Goal: Information Seeking & Learning: Understand process/instructions

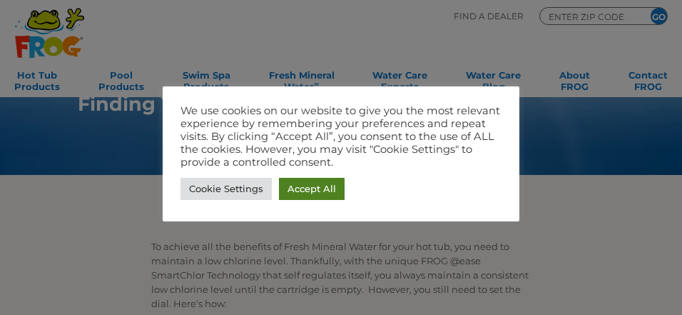
click at [322, 181] on link "Accept All" at bounding box center [312, 189] width 66 height 22
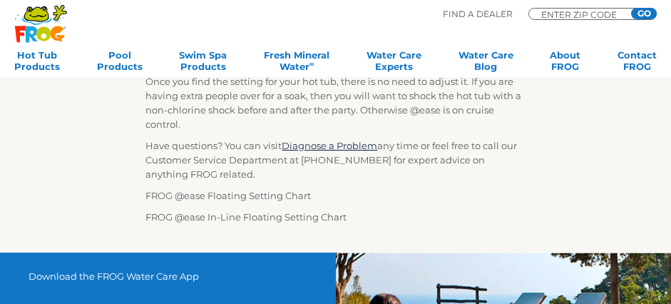
scroll to position [576, 0]
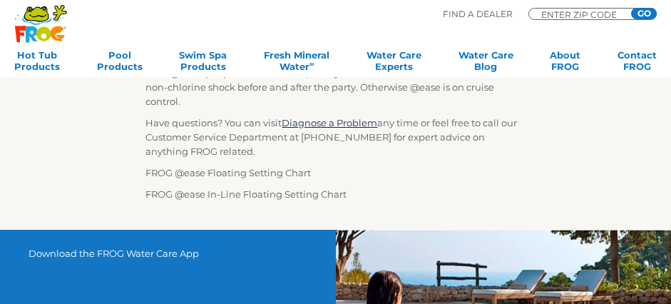
click at [146, 180] on img at bounding box center [146, 180] width 0 height 0
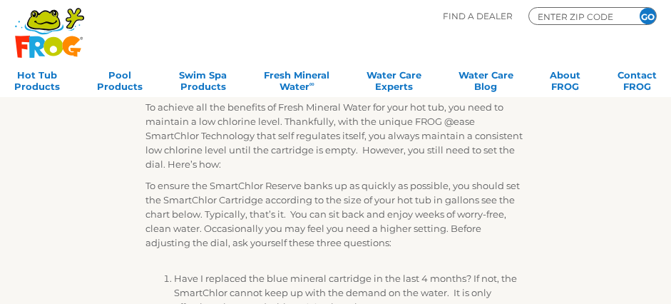
scroll to position [0, 0]
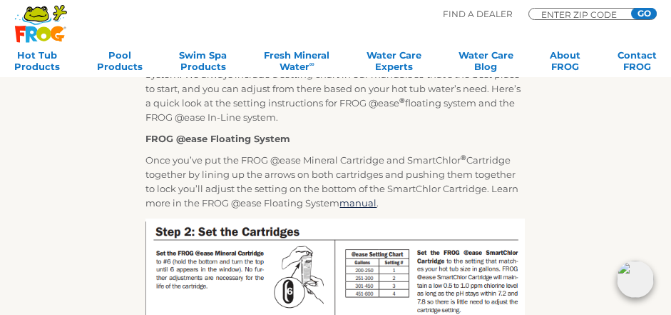
scroll to position [217, 0]
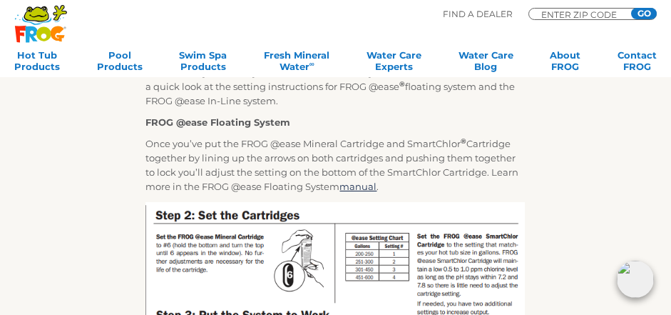
click at [44, 31] on icon at bounding box center [43, 34] width 14 height 14
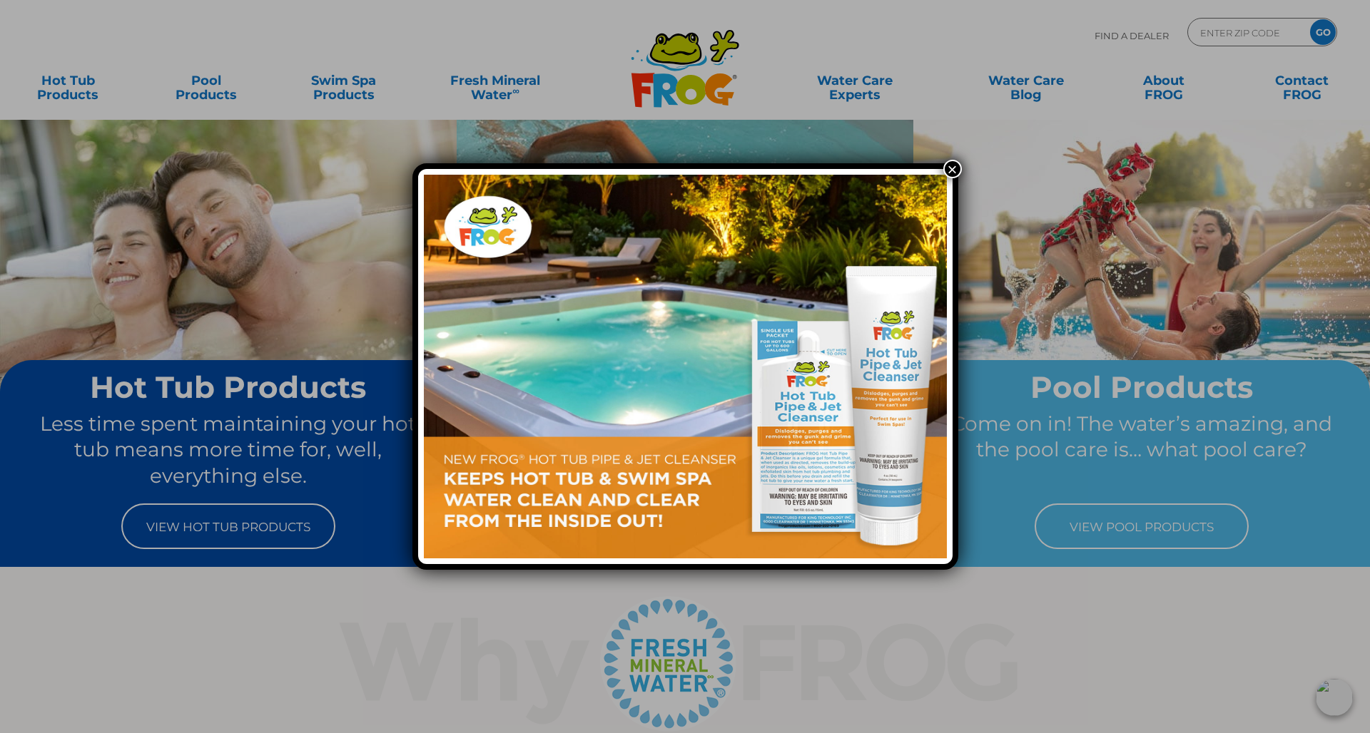
click at [671, 166] on button "×" at bounding box center [952, 169] width 19 height 19
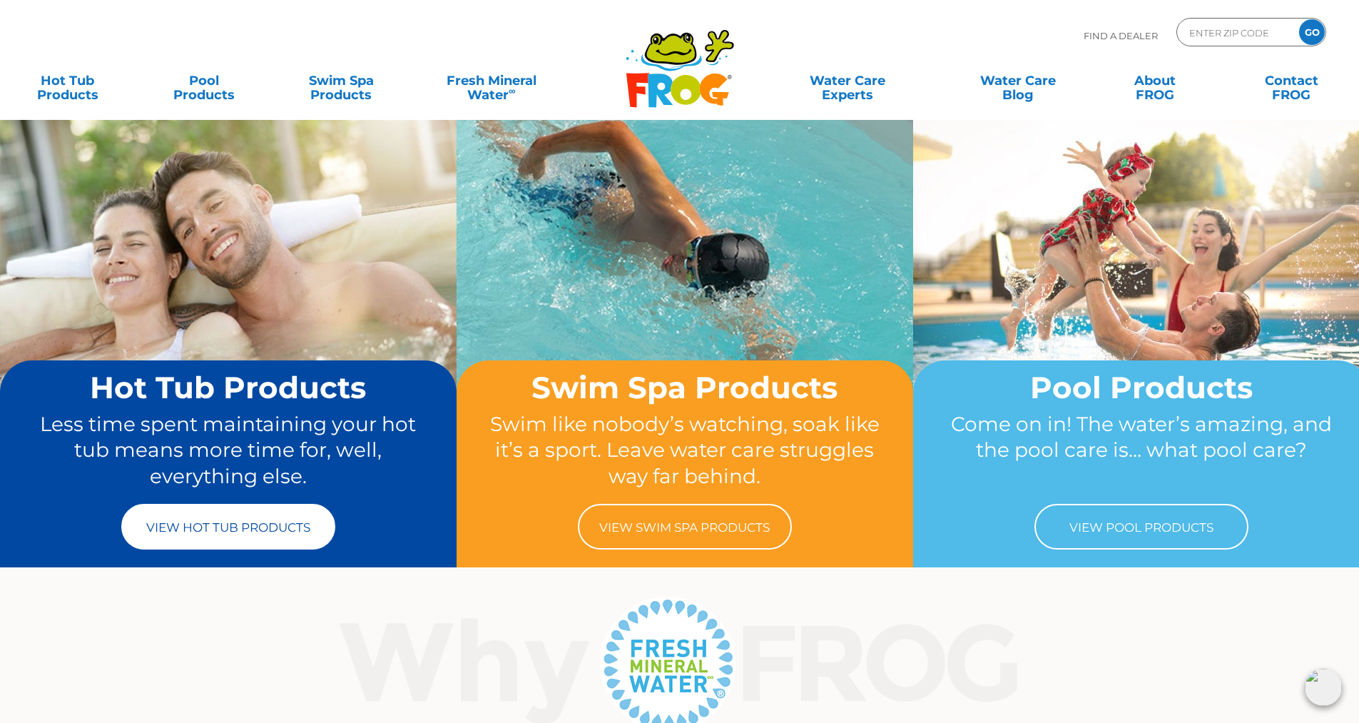
click at [207, 314] on link "View Hot Tub Products" at bounding box center [228, 527] width 214 height 46
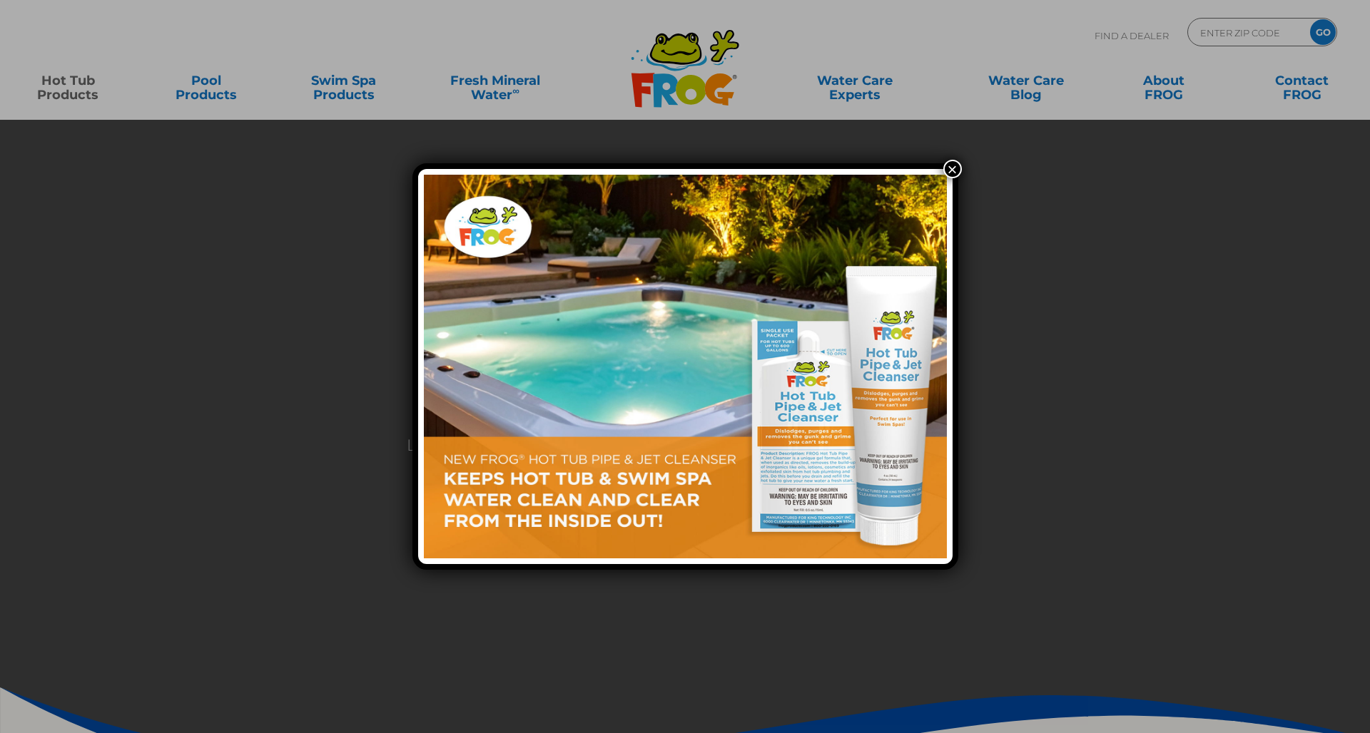
click at [955, 166] on button "×" at bounding box center [952, 169] width 19 height 19
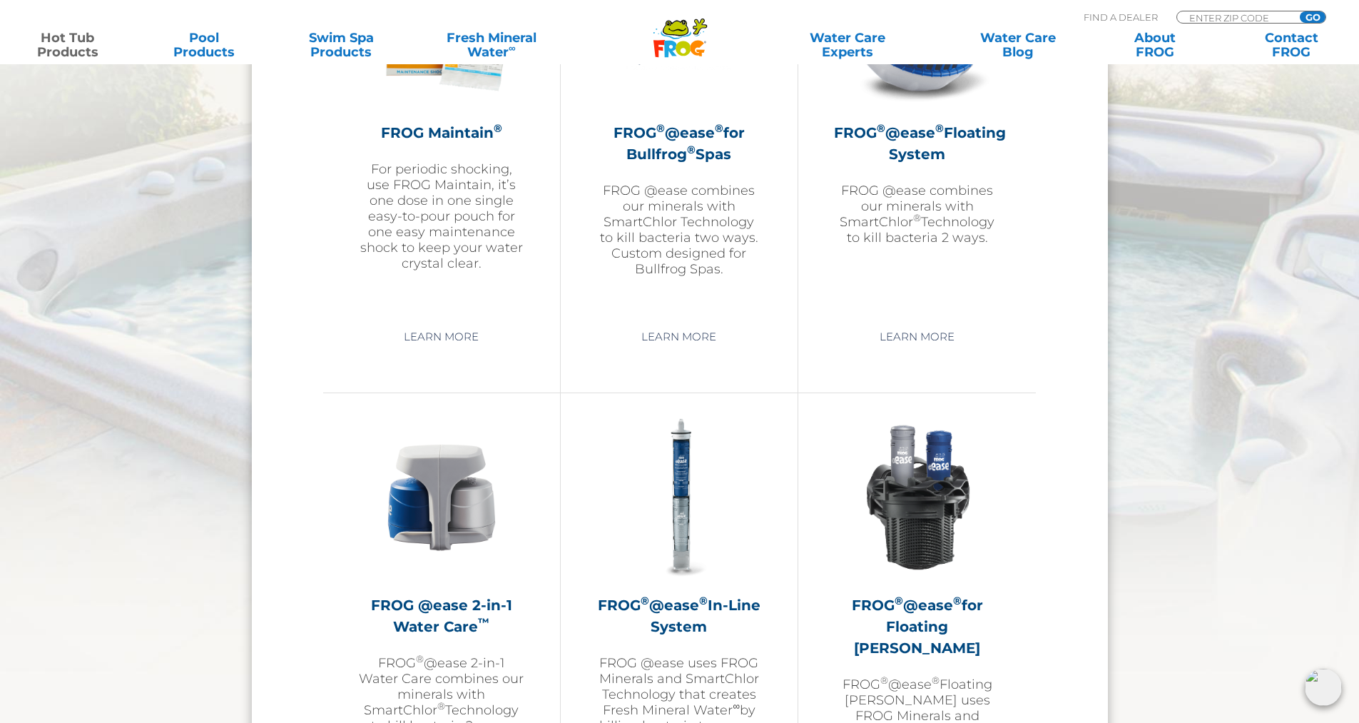
scroll to position [1843, 0]
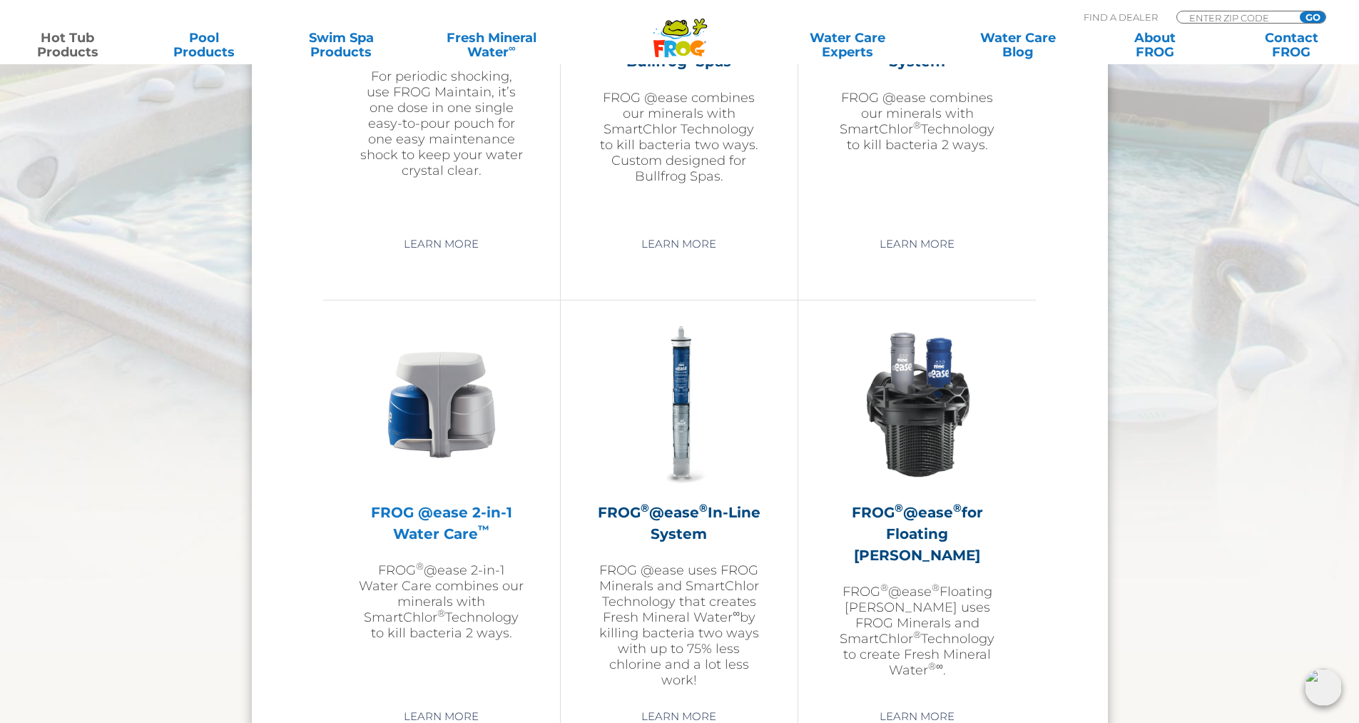
click at [432, 514] on h2 "FROG @ease 2-in-1 Water Care ™" at bounding box center [442, 523] width 166 height 43
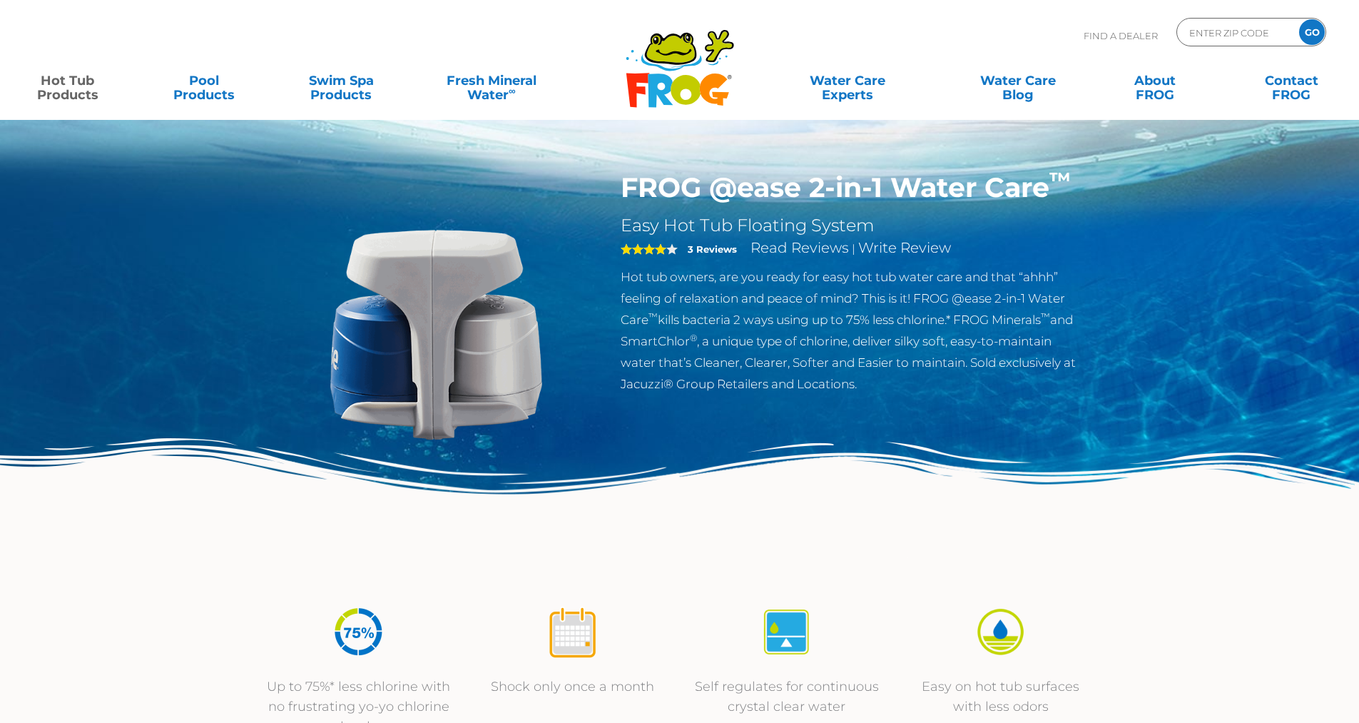
scroll to position [3, 0]
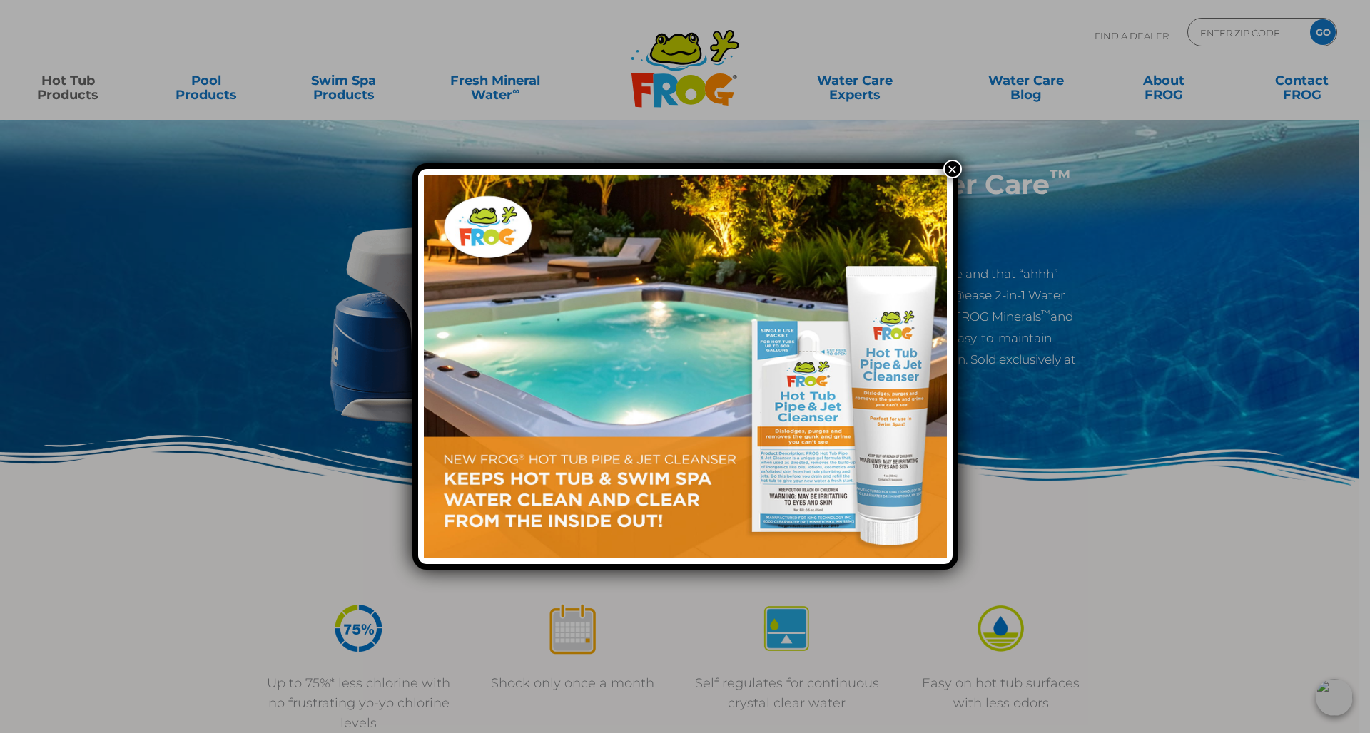
click at [952, 171] on button "×" at bounding box center [952, 169] width 19 height 19
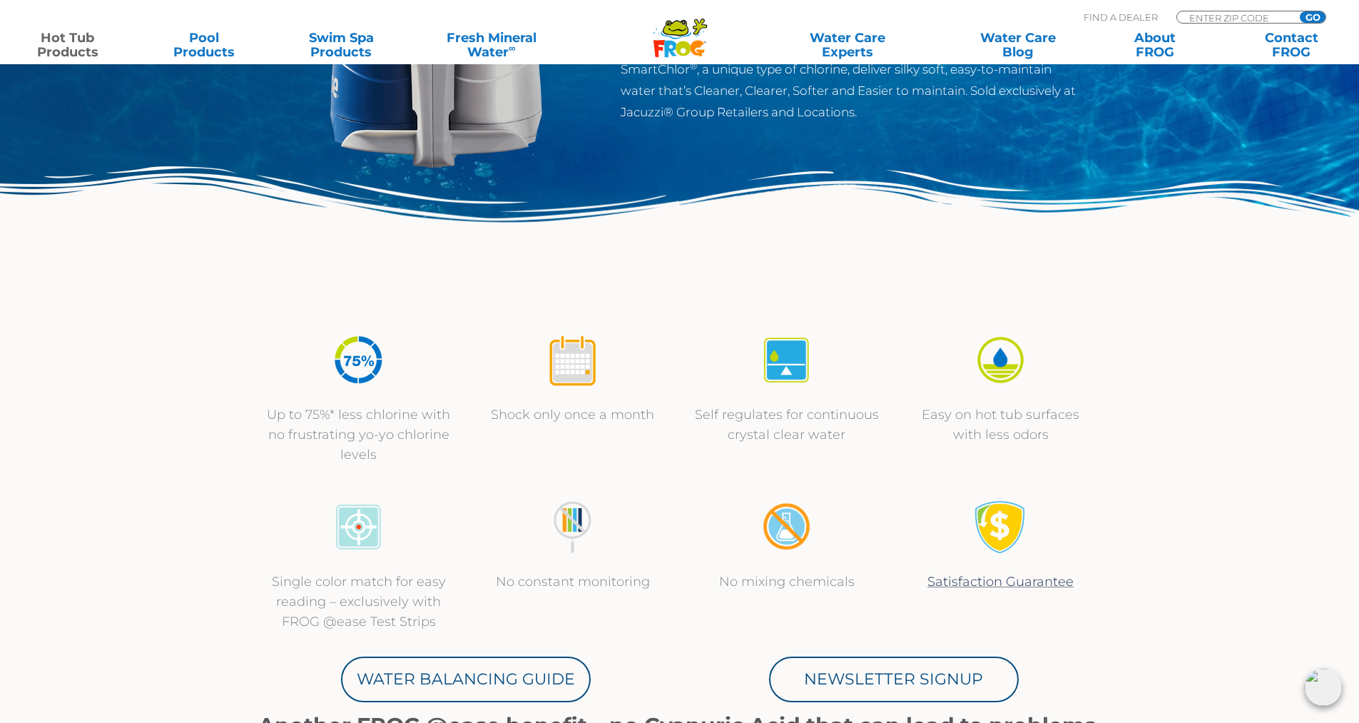
scroll to position [473, 0]
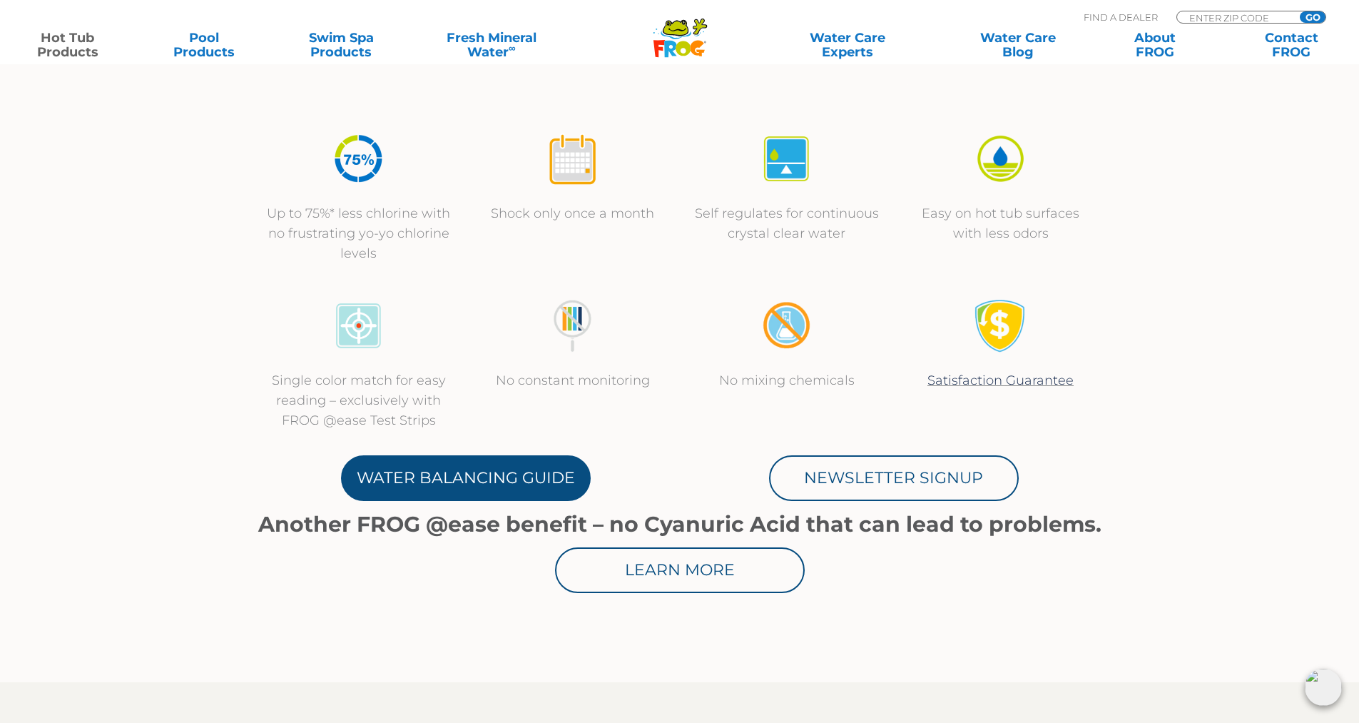
click at [439, 477] on link "Water Balancing Guide" at bounding box center [466, 478] width 250 height 46
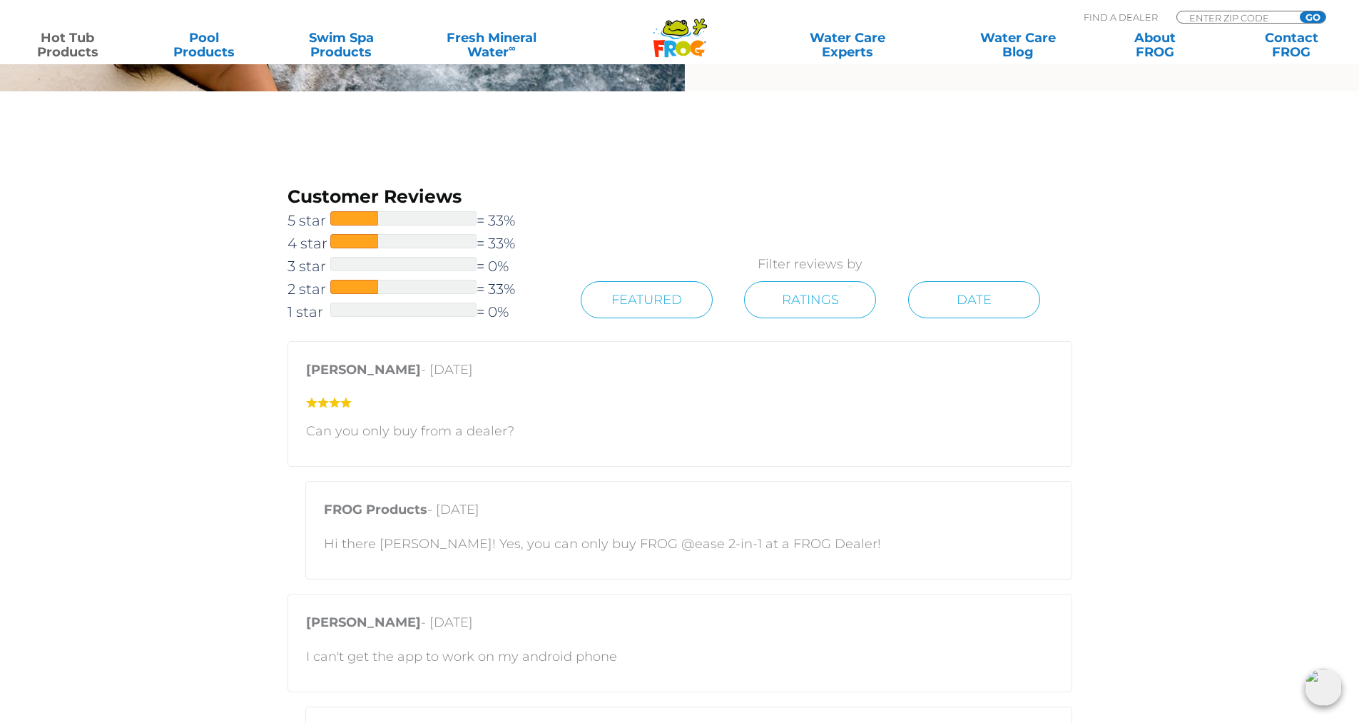
scroll to position [1165, 0]
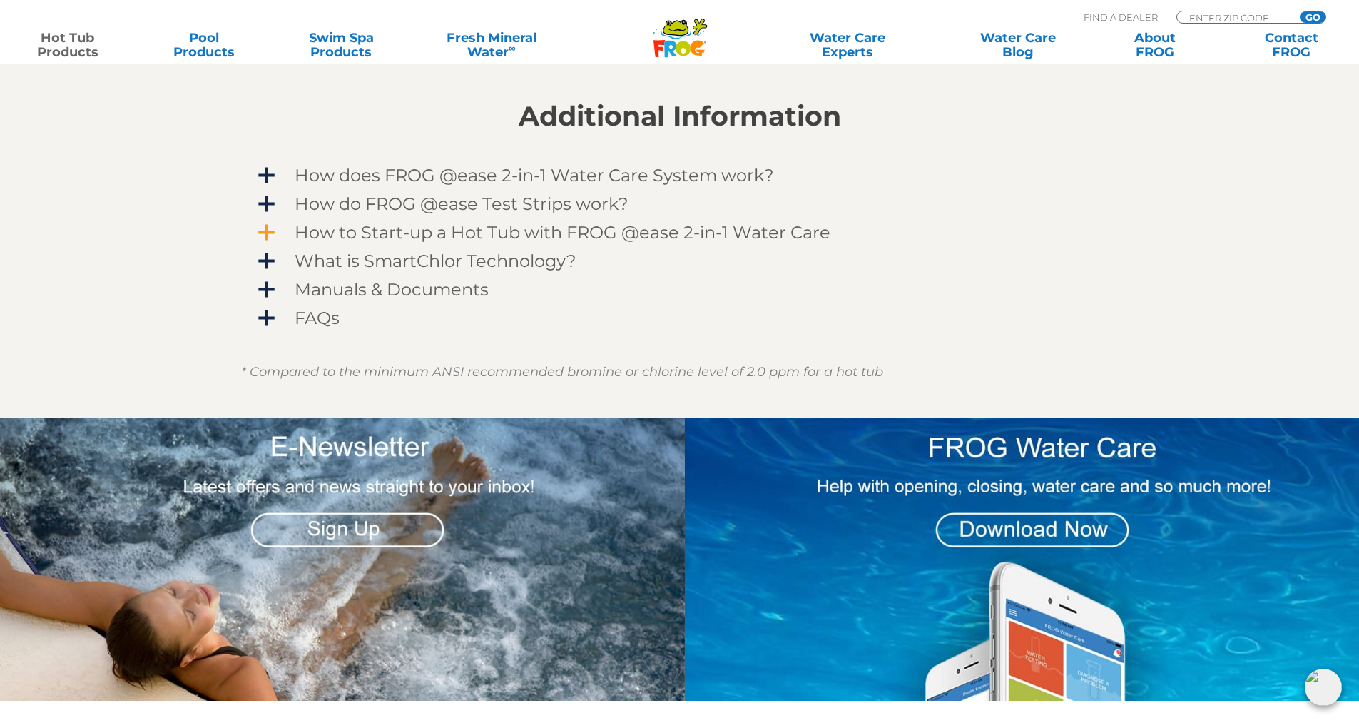
click at [274, 232] on span "How to Start-up a Hot Tub with FROG @ease 2-in-1 Water Care" at bounding box center [689, 232] width 830 height 19
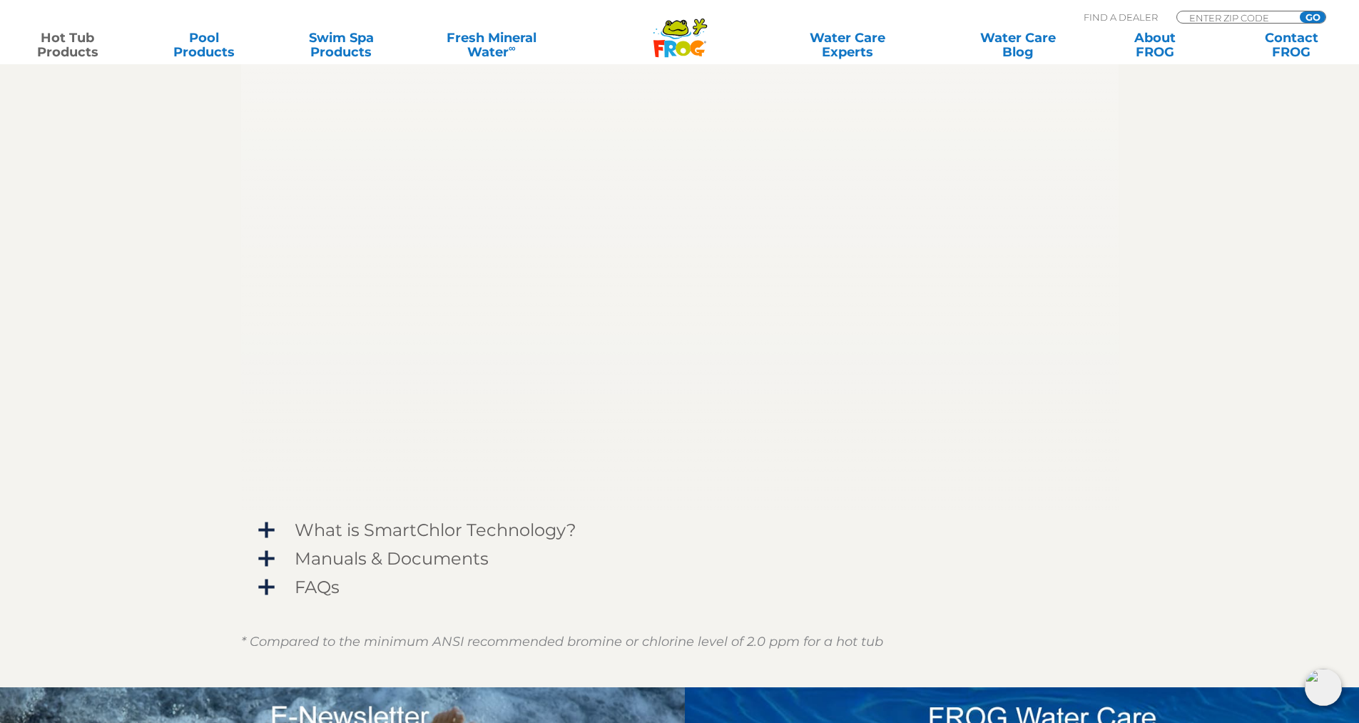
scroll to position [1557, 0]
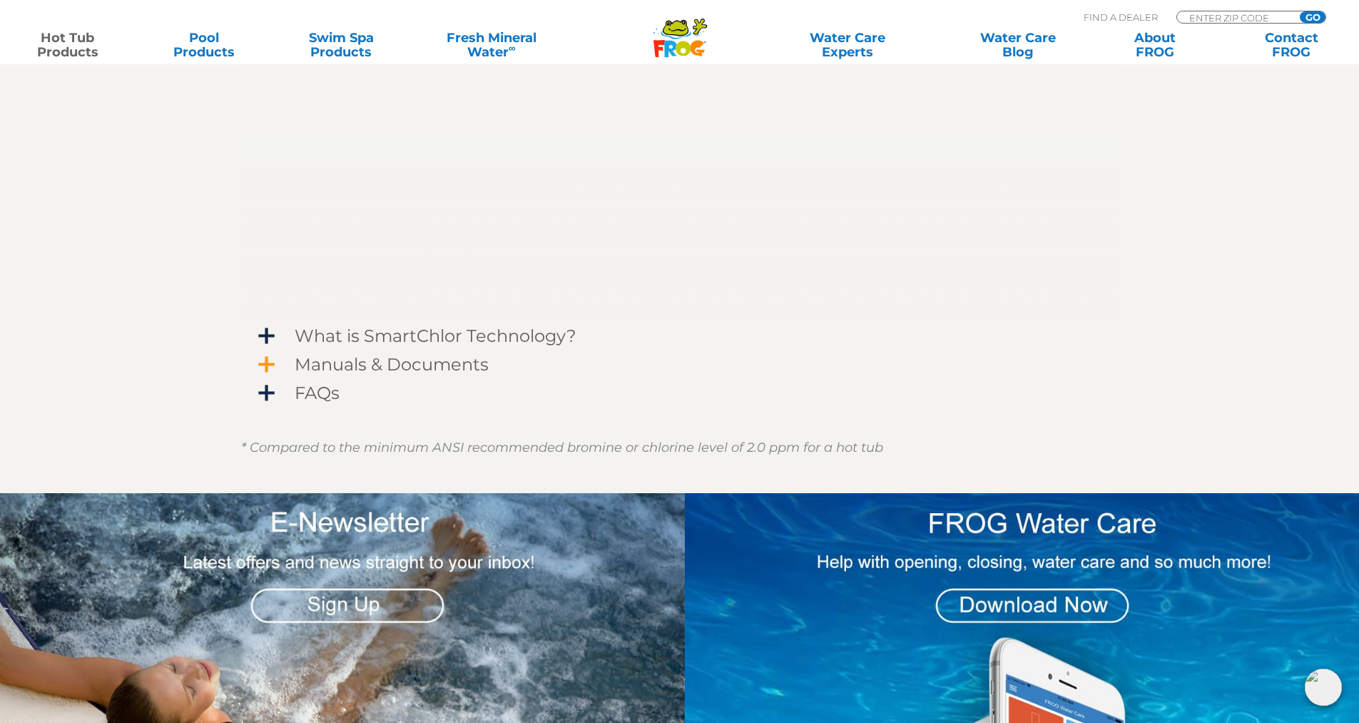
click at [274, 363] on span "Manuals & Documents" at bounding box center [689, 364] width 830 height 19
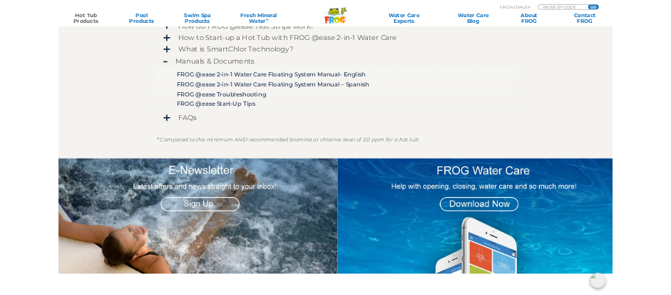
scroll to position [1271, 0]
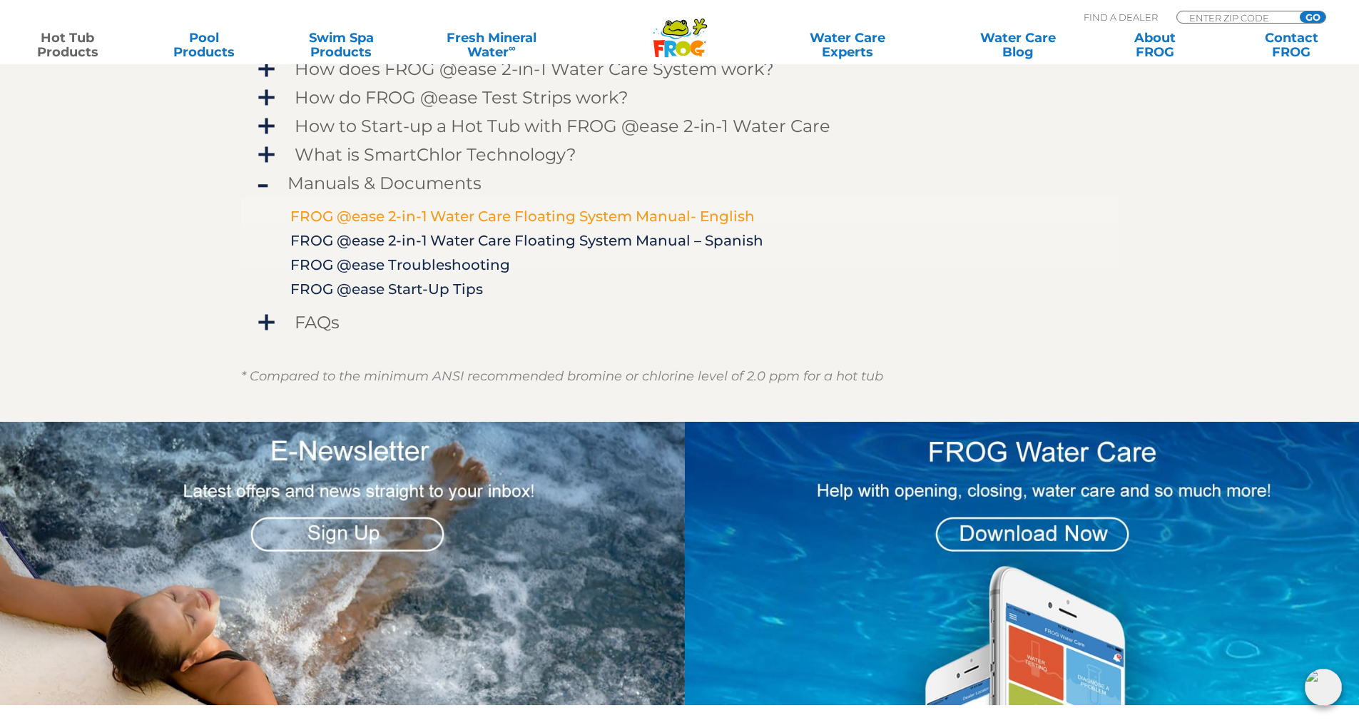
click at [405, 210] on link "FROG @ease 2-in-1 Water Care Floating System Manual- English" at bounding box center [522, 216] width 464 height 17
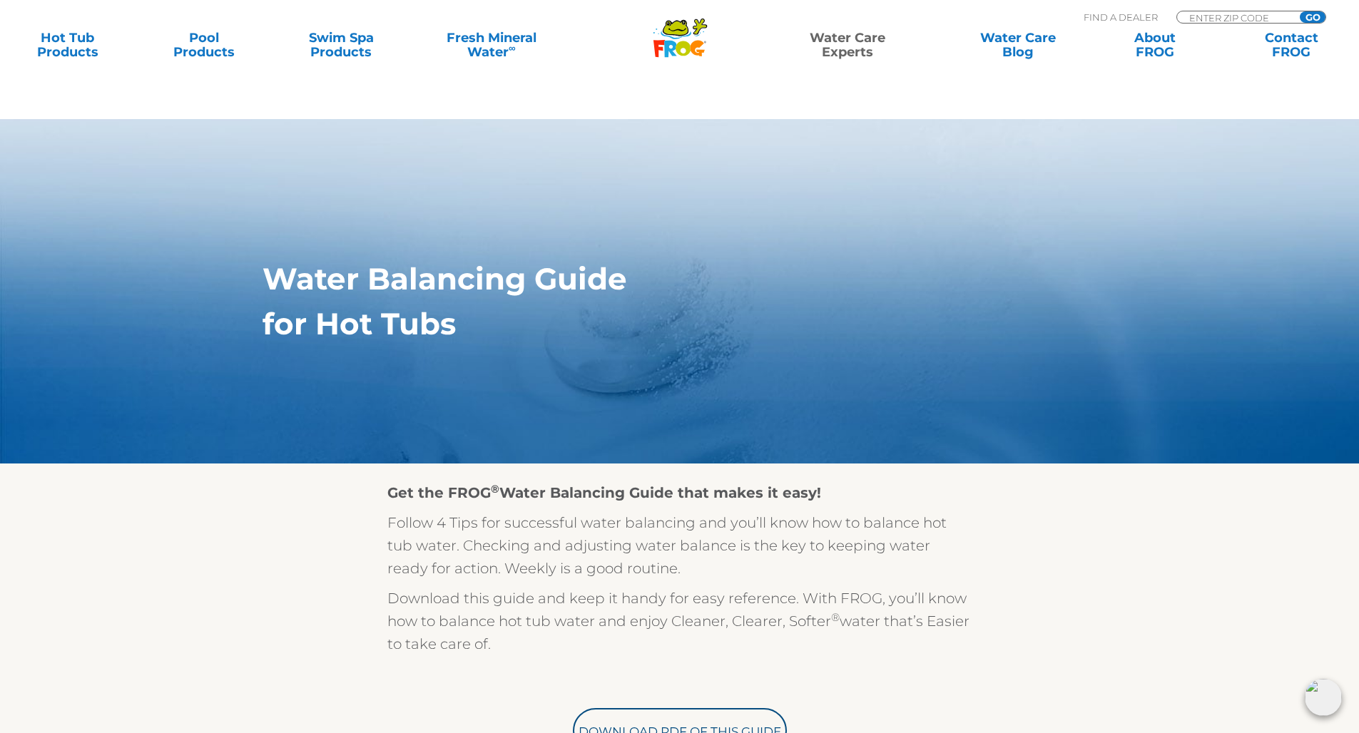
scroll to position [485, 0]
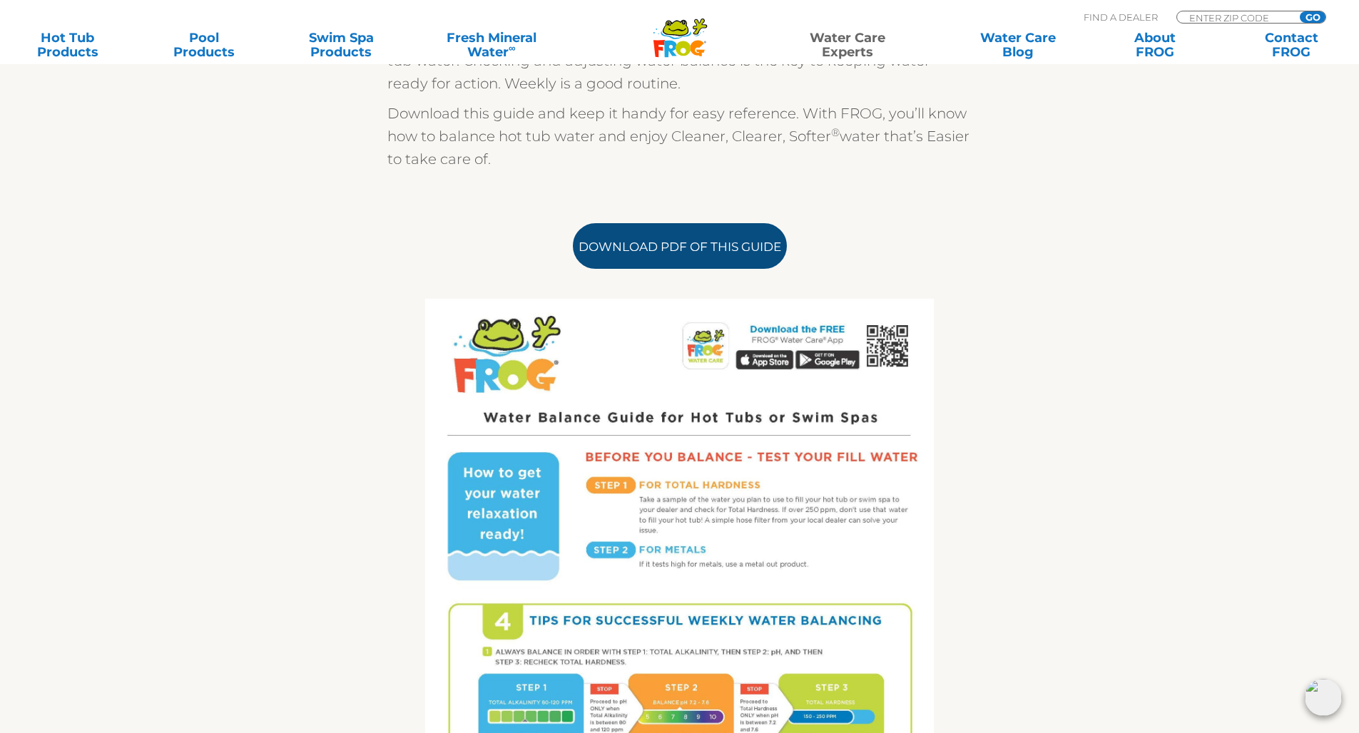
click at [672, 241] on link "Download PDF of this Guide" at bounding box center [680, 246] width 214 height 46
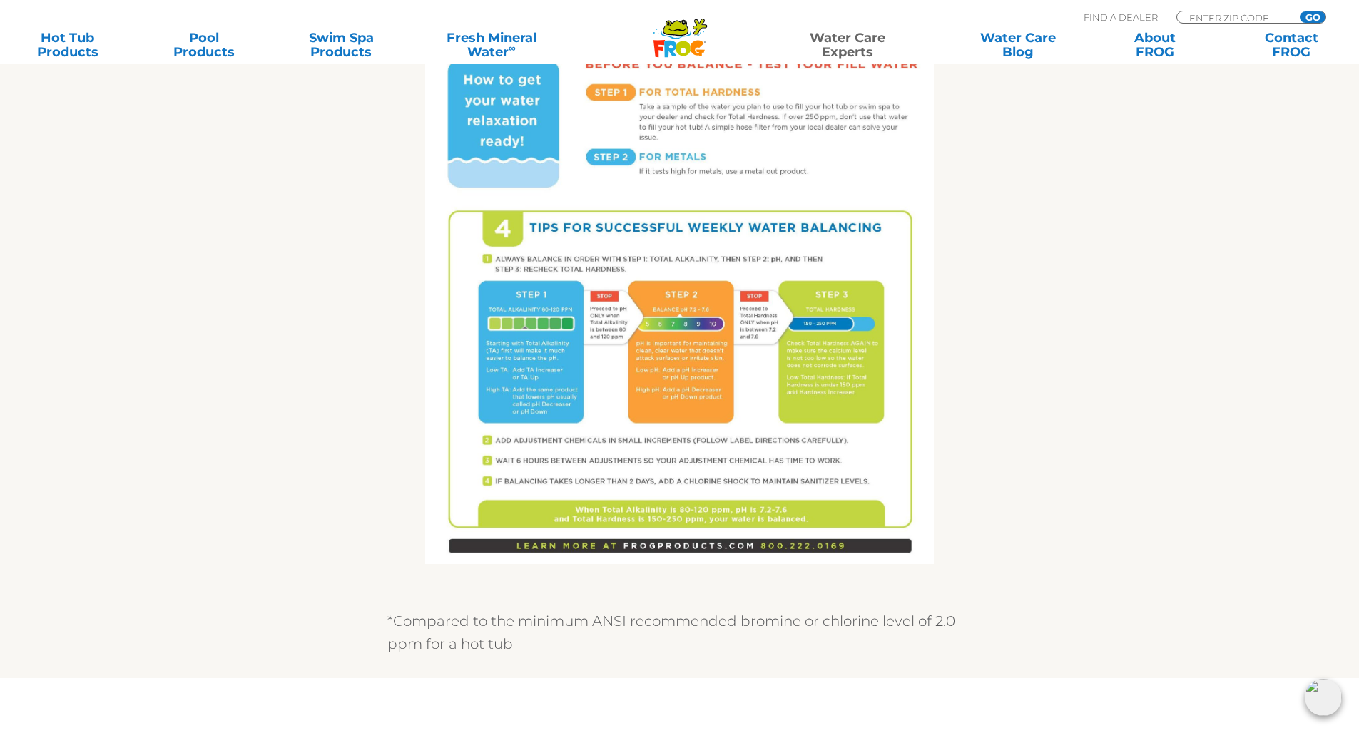
scroll to position [0, 0]
